Goal: Transaction & Acquisition: Purchase product/service

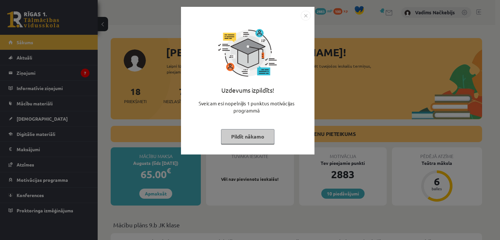
click at [301, 17] on img "Close" at bounding box center [306, 16] width 10 height 10
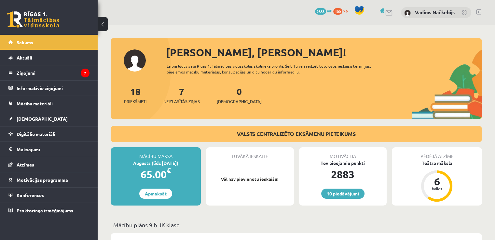
click at [171, 172] on span "€" at bounding box center [169, 170] width 4 height 9
click at [164, 190] on link "Apmaksāt" at bounding box center [155, 194] width 33 height 10
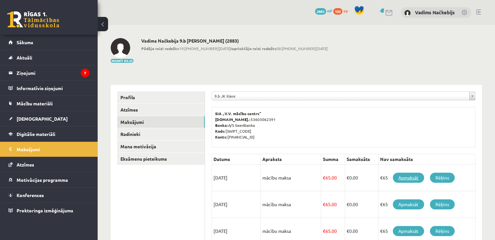
click at [403, 176] on link "Apmaksāt" at bounding box center [408, 178] width 31 height 10
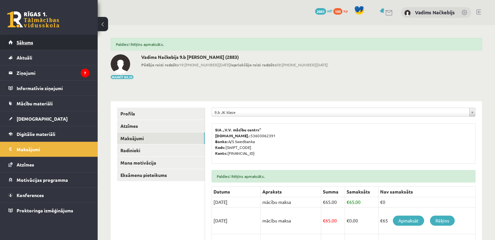
click at [13, 42] on link "Sākums" at bounding box center [48, 42] width 81 height 15
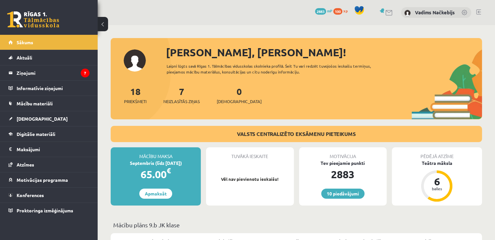
drag, startPoint x: 165, startPoint y: 165, endPoint x: 185, endPoint y: 164, distance: 19.3
click at [185, 164] on div "Septembris (līdz [DATE])" at bounding box center [156, 163] width 90 height 7
click at [183, 168] on div "65.00 €" at bounding box center [156, 175] width 90 height 16
drag, startPoint x: 483, startPoint y: 8, endPoint x: 480, endPoint y: 10, distance: 4.2
click at [483, 8] on div "10 Dāvanas 2883 mP 100 xp [PERSON_NAME] Načkebijs" at bounding box center [297, 12] width 398 height 25
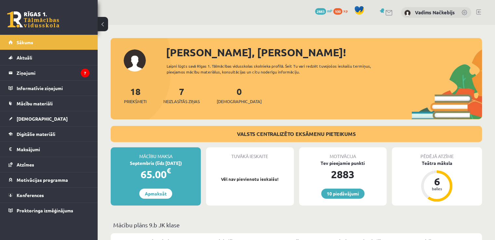
click at [480, 10] on link at bounding box center [478, 11] width 5 height 5
